Goal: Task Accomplishment & Management: Manage account settings

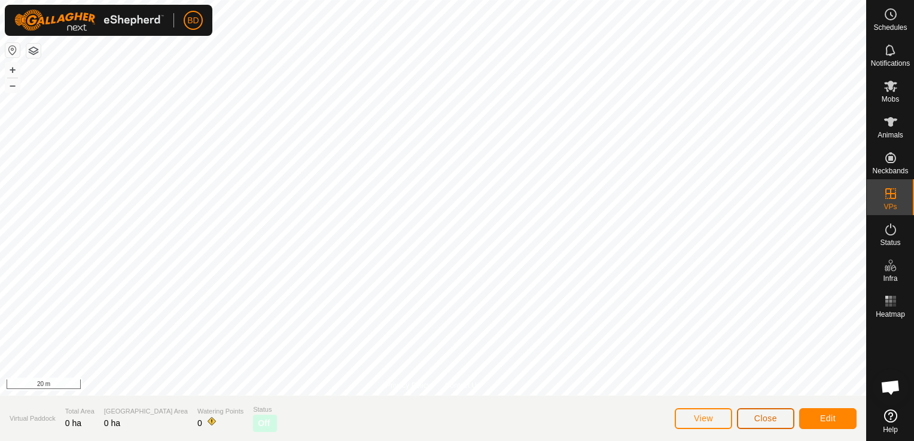
click at [767, 420] on span "Close" at bounding box center [765, 419] width 23 height 10
click at [754, 423] on span "Close" at bounding box center [765, 419] width 23 height 10
click at [759, 415] on span "Close" at bounding box center [765, 419] width 23 height 10
click at [776, 422] on span "Close" at bounding box center [765, 419] width 23 height 10
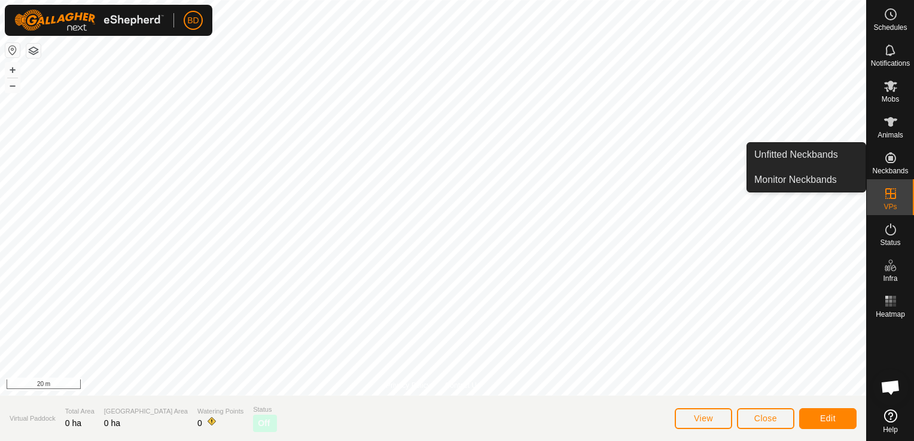
click at [891, 167] on span "Neckbands" at bounding box center [890, 170] width 36 height 7
click at [802, 160] on link "Unfitted Neckbands" at bounding box center [806, 155] width 118 height 24
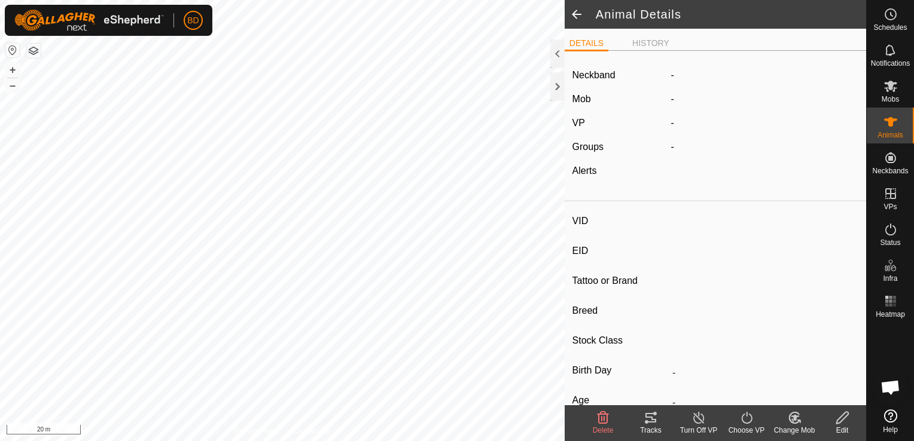
type input "NB38038"
type input "000003483138038"
type input "-"
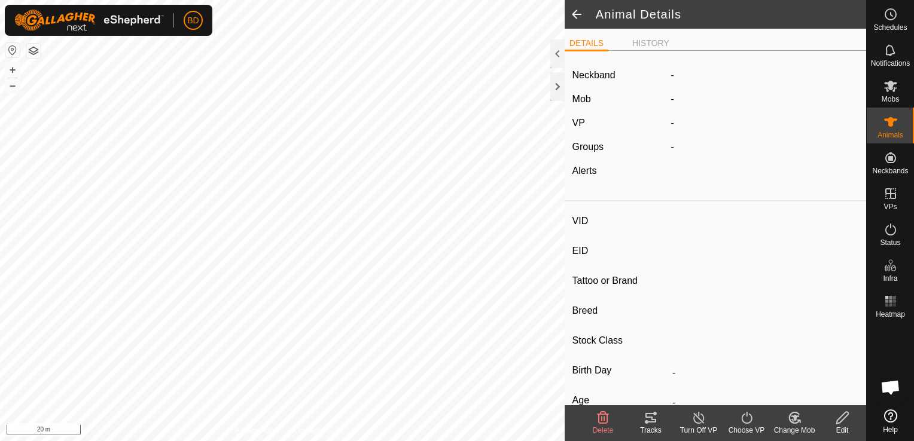
type input "-"
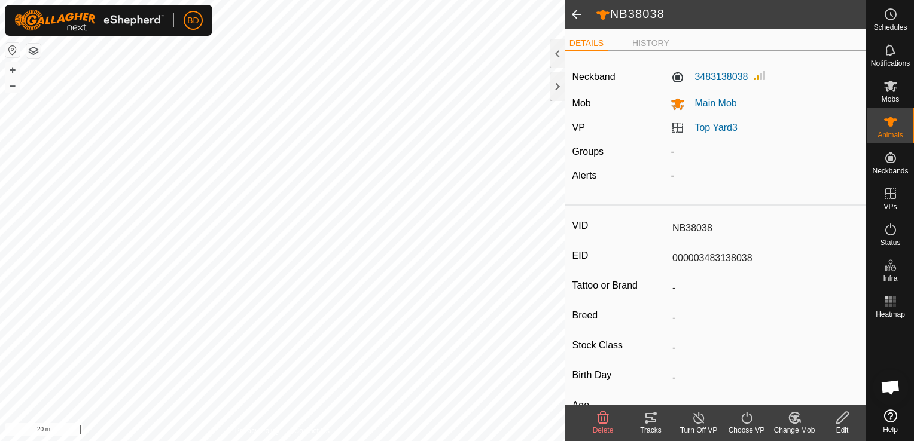
click at [647, 45] on li "HISTORY" at bounding box center [650, 44] width 47 height 14
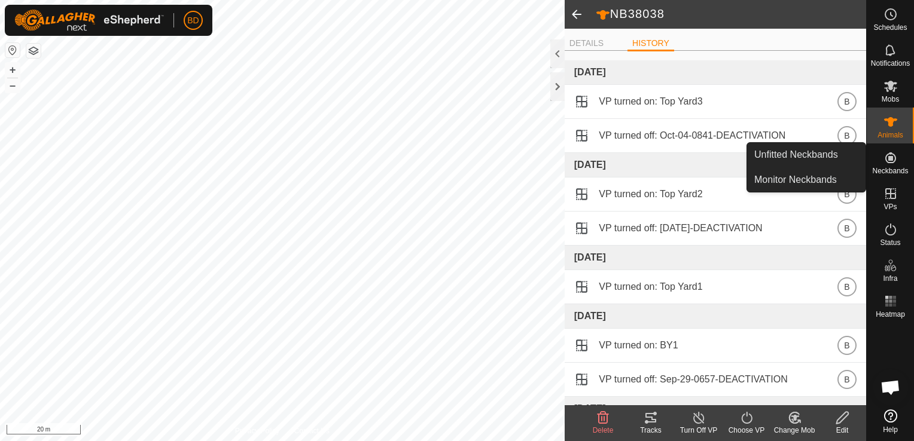
click at [886, 161] on icon at bounding box center [890, 158] width 14 height 14
click at [802, 175] on link "Monitor Neckbands" at bounding box center [806, 180] width 118 height 24
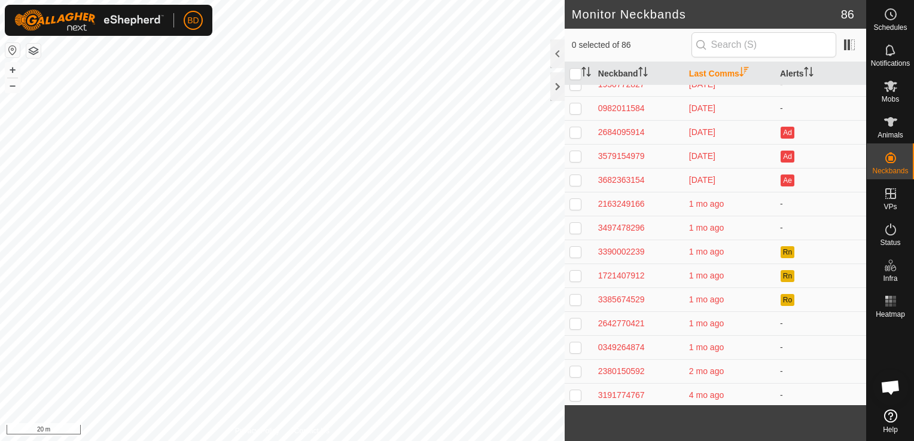
scroll to position [1736, 0]
